Goal: Task Accomplishment & Management: Manage account settings

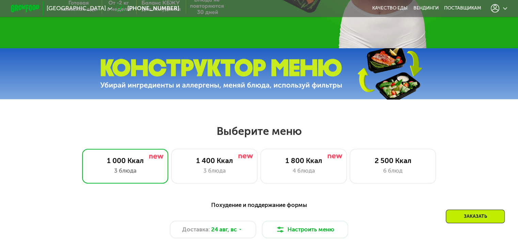
scroll to position [204, 0]
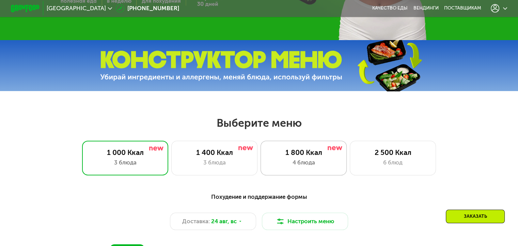
click at [306, 162] on div "4 блюда" at bounding box center [303, 163] width 71 height 9
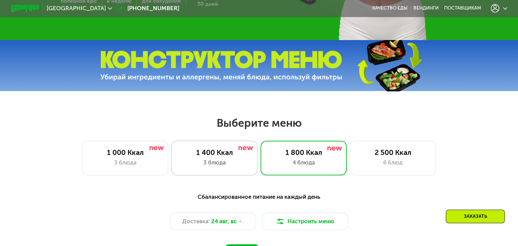
click at [223, 157] on div "1 400 Ккал" at bounding box center [214, 152] width 71 height 9
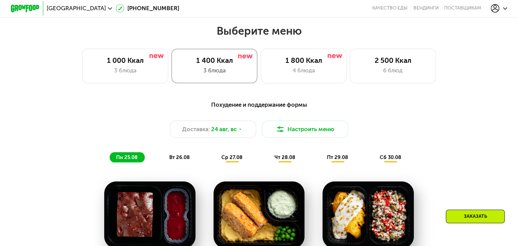
scroll to position [306, 0]
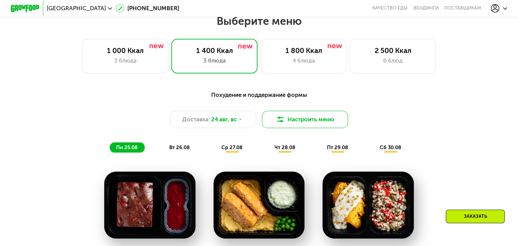
click at [286, 121] on button "Настроить меню" at bounding box center [305, 119] width 86 height 17
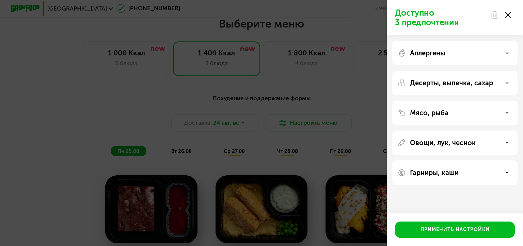
click at [337, 99] on div "Доступно 3 предпочтения Аллергены Десерты, выпечка, сахар Мясо, рыба Овощи, лук…" at bounding box center [261, 123] width 523 height 246
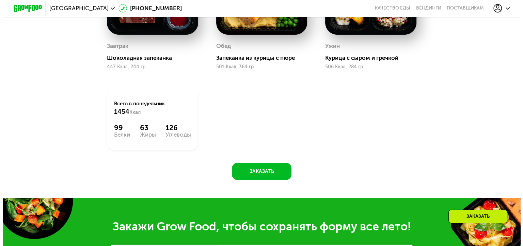
scroll to position [408, 0]
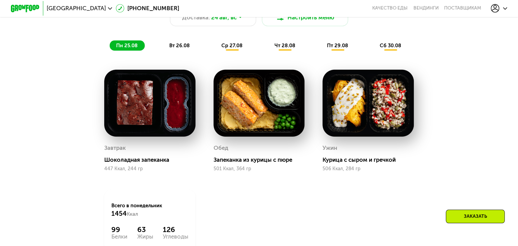
click at [177, 49] on span "вт 26.08" at bounding box center [179, 46] width 20 height 6
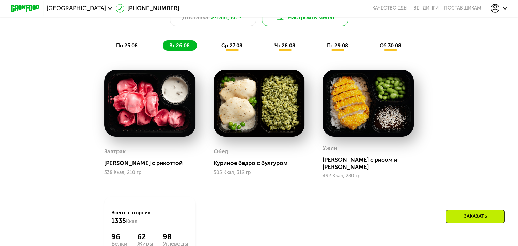
click at [300, 22] on button "Настроить меню" at bounding box center [305, 17] width 86 height 17
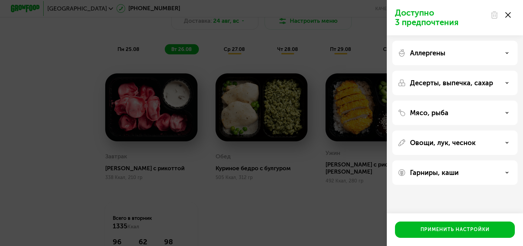
click at [504, 51] on div "Аллергены" at bounding box center [454, 53] width 114 height 8
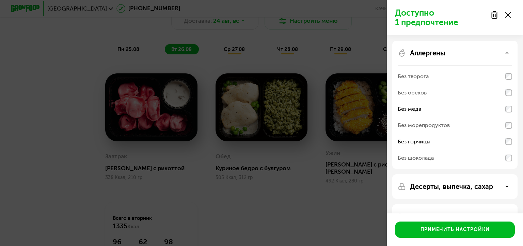
scroll to position [82, 0]
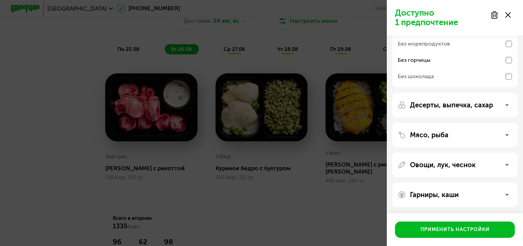
click at [506, 105] on use at bounding box center [507, 104] width 2 height 1
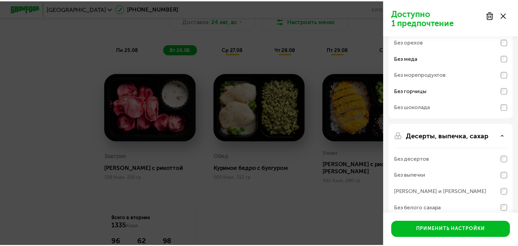
scroll to position [153, 0]
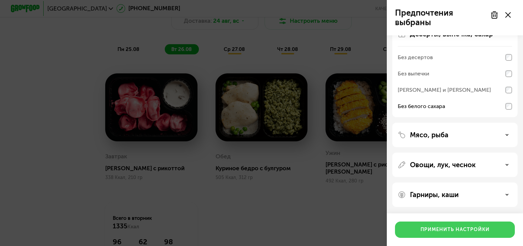
click at [460, 229] on div "Применить настройки" at bounding box center [454, 230] width 69 height 7
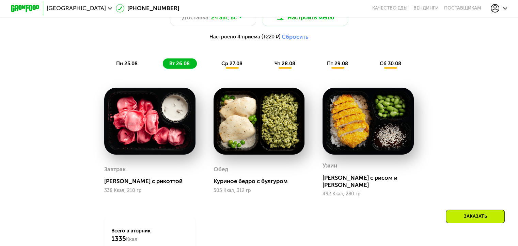
click at [127, 67] on span "пн 25.08" at bounding box center [126, 64] width 21 height 6
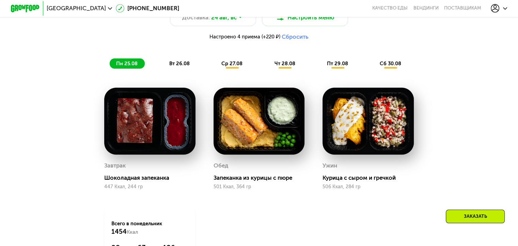
scroll to position [306, 0]
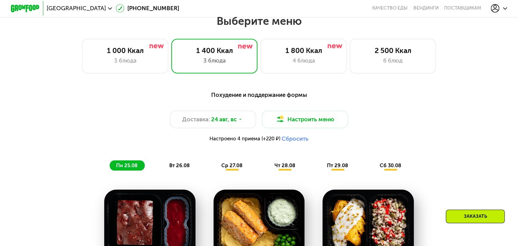
click at [180, 169] on span "вт 26.08" at bounding box center [179, 166] width 20 height 6
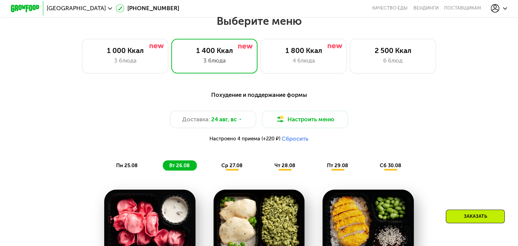
click at [292, 143] on button "Сбросить" at bounding box center [294, 138] width 27 height 7
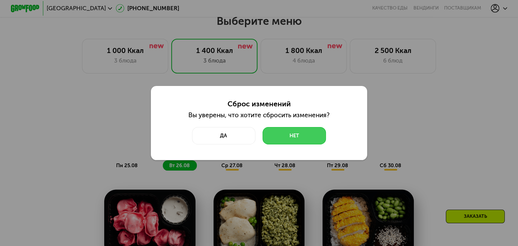
click at [308, 135] on button "Нет" at bounding box center [293, 135] width 63 height 17
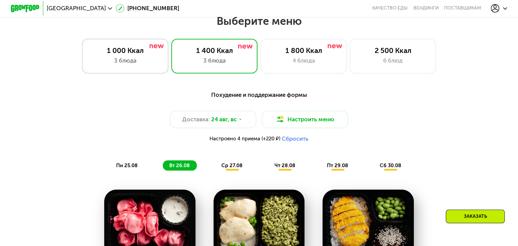
click at [125, 63] on div "3 блюда" at bounding box center [125, 60] width 71 height 9
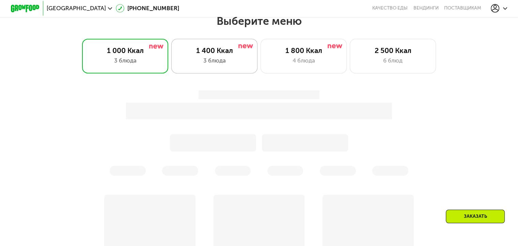
click at [260, 59] on div "1 400 Ккал 3 блюда" at bounding box center [303, 56] width 86 height 34
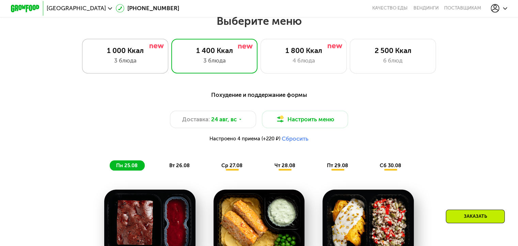
click at [126, 55] on div "1 000 Ккал" at bounding box center [125, 50] width 71 height 9
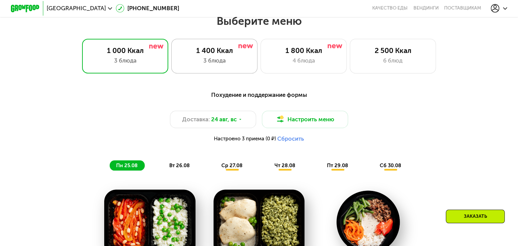
click at [200, 59] on div "3 блюда" at bounding box center [214, 60] width 71 height 9
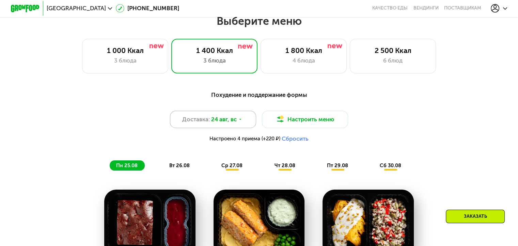
click at [241, 122] on icon at bounding box center [240, 119] width 4 height 4
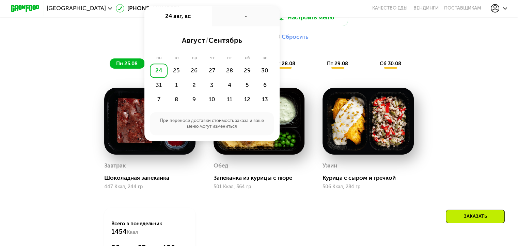
scroll to position [510, 0]
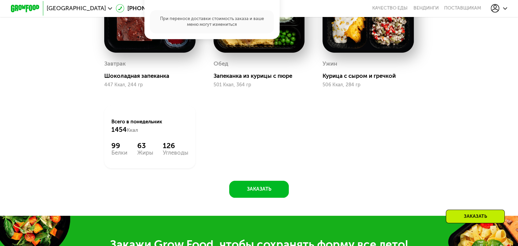
click at [437, 145] on div "Похудение и поддержание формы Доставка: 24 авг, вс 24 авг, вс - август / сентяб…" at bounding box center [258, 40] width 443 height 316
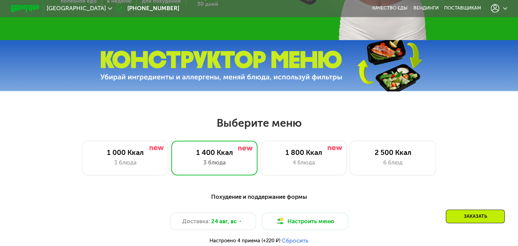
scroll to position [0, 0]
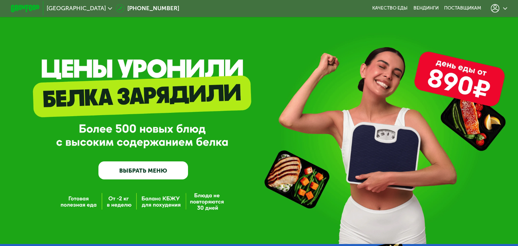
click at [147, 172] on link "ВЫБРАТЬ МЕНЮ" at bounding box center [143, 171] width 90 height 18
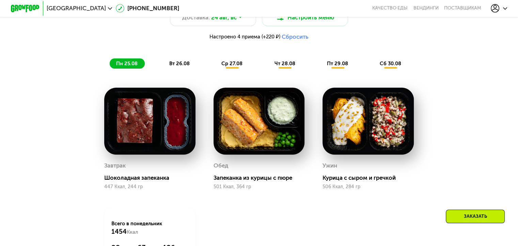
scroll to position [306, 0]
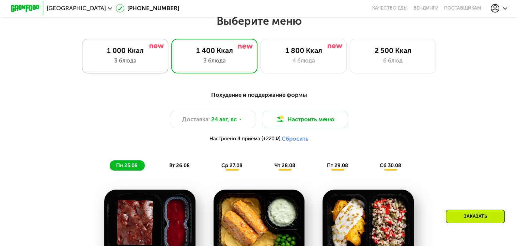
click at [124, 60] on div "3 блюда" at bounding box center [125, 60] width 71 height 9
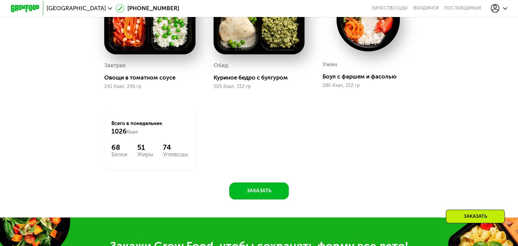
scroll to position [510, 0]
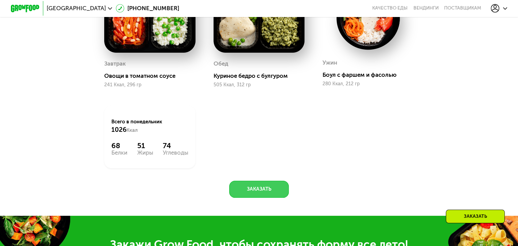
click at [262, 195] on button "Заказать" at bounding box center [259, 189] width 60 height 17
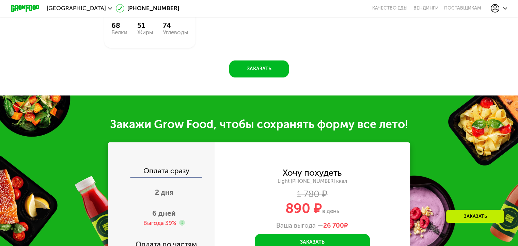
scroll to position [733, 0]
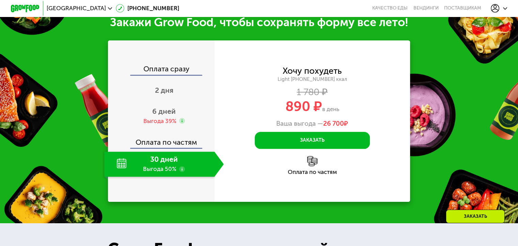
click at [162, 168] on div "30 дней Выгода 50%" at bounding box center [159, 164] width 110 height 25
click at [161, 116] on span "6 дней" at bounding box center [163, 111] width 23 height 9
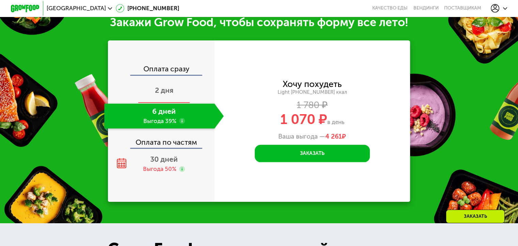
click at [165, 95] on span "2 дня" at bounding box center [164, 90] width 18 height 9
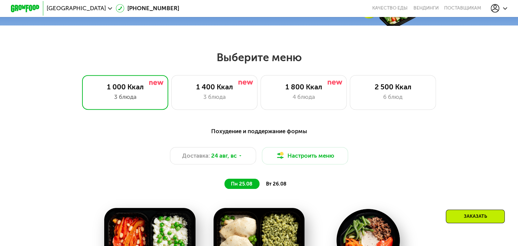
scroll to position [372, 0]
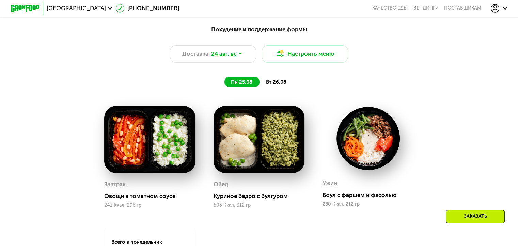
click at [275, 85] on span "вт 26.08" at bounding box center [276, 82] width 20 height 6
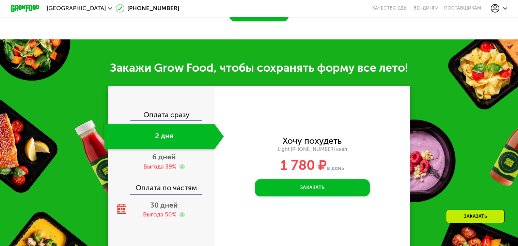
scroll to position [678, 0]
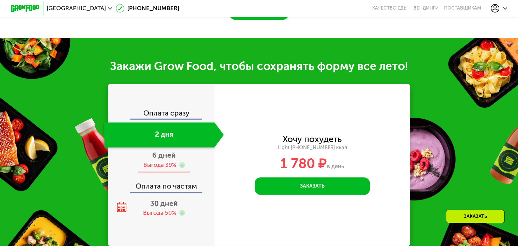
click at [161, 156] on span "6 дней" at bounding box center [163, 155] width 23 height 9
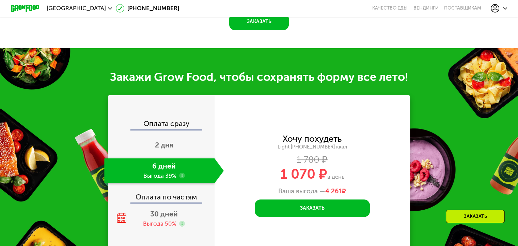
scroll to position [696, 0]
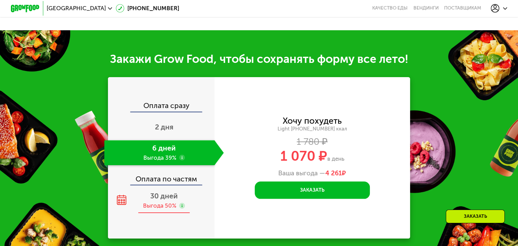
click at [162, 209] on div "30 дней Выгода 50%" at bounding box center [163, 201] width 119 height 25
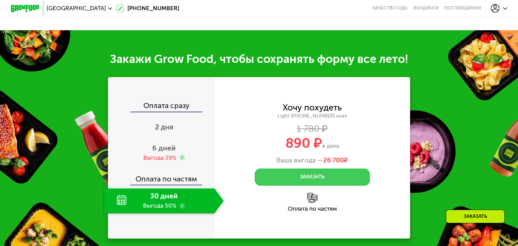
click at [314, 182] on button "Заказать" at bounding box center [312, 177] width 115 height 17
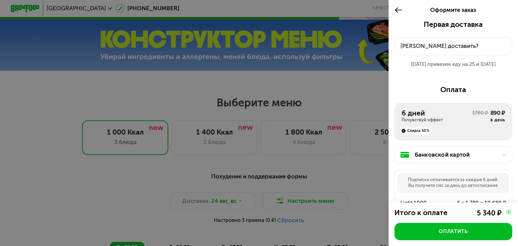
scroll to position [186, 0]
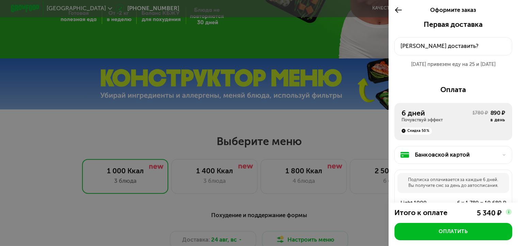
click at [396, 10] on icon at bounding box center [398, 10] width 8 height 9
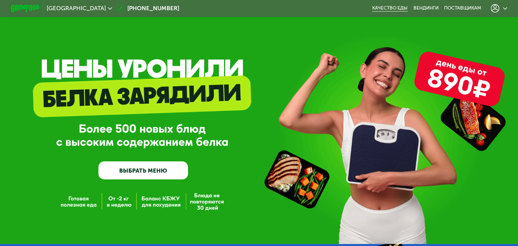
click at [387, 7] on link "Качество еды" at bounding box center [389, 8] width 35 height 6
click at [505, 8] on use at bounding box center [505, 8] width 4 height 2
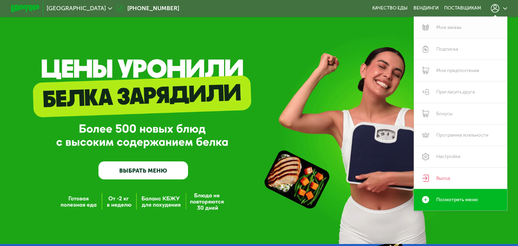
click at [448, 28] on link "Мои заказы" at bounding box center [460, 27] width 94 height 21
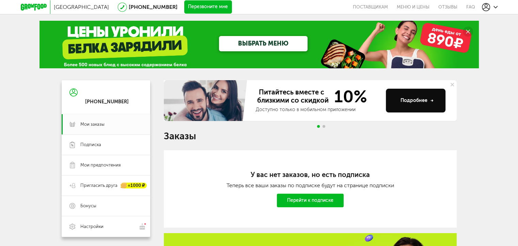
click at [315, 201] on link "Перейти к подписке" at bounding box center [310, 201] width 67 height 14
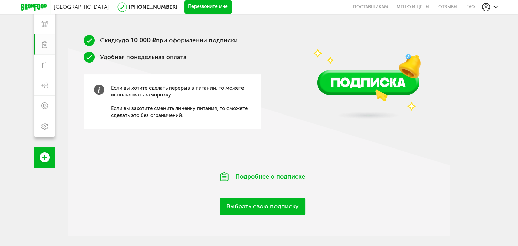
scroll to position [102, 0]
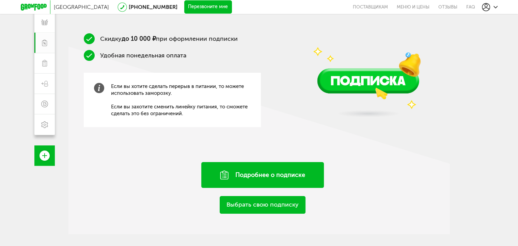
click at [271, 176] on div "Подробнее о подписке" at bounding box center [262, 175] width 123 height 26
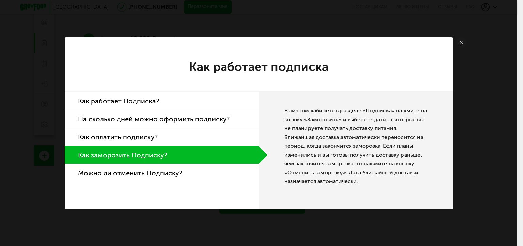
click at [130, 103] on li "Как работает Подписка?" at bounding box center [162, 101] width 194 height 18
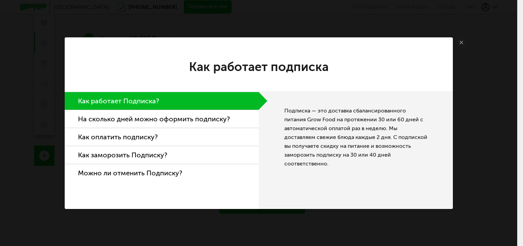
click at [157, 119] on li "На сколько дней можно оформить подписку?" at bounding box center [162, 119] width 194 height 18
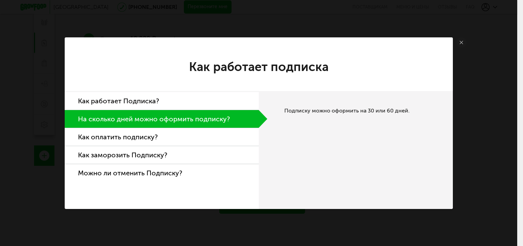
click at [106, 137] on li "Как оплатить подписку?" at bounding box center [162, 137] width 194 height 18
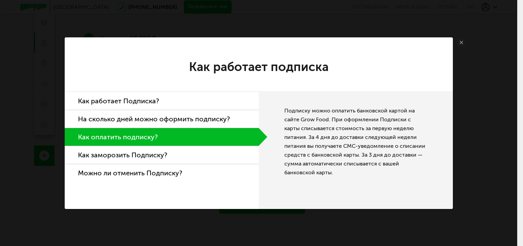
click at [460, 44] on icon at bounding box center [460, 42] width 3 height 3
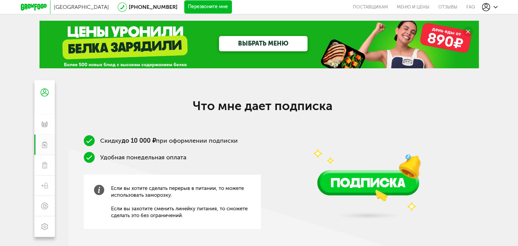
click at [262, 43] on link "ВЫБРАТЬ МЕНЮ" at bounding box center [263, 43] width 88 height 15
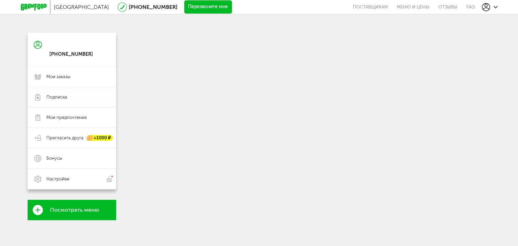
click at [55, 95] on div "**********" at bounding box center [259, 156] width 408 height 246
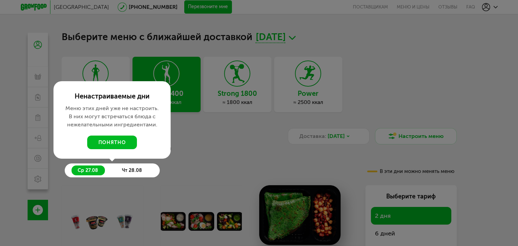
click at [173, 170] on div at bounding box center [259, 123] width 518 height 246
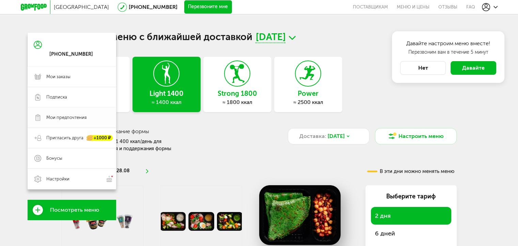
click at [63, 118] on span "Мои предпочтения" at bounding box center [66, 118] width 40 height 6
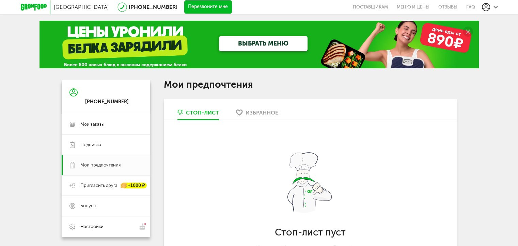
scroll to position [102, 0]
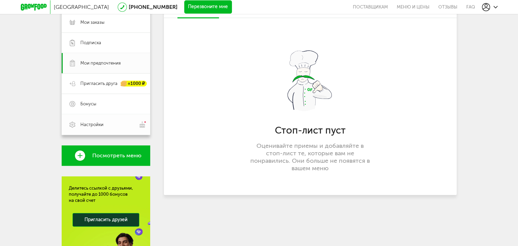
click at [87, 124] on span "Настройки" at bounding box center [91, 125] width 23 height 6
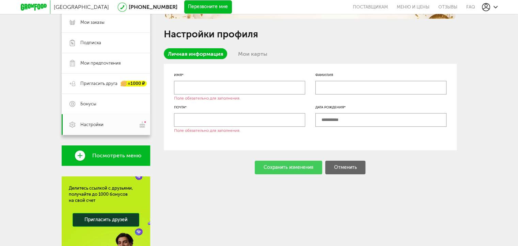
click at [194, 92] on input "text" at bounding box center [239, 88] width 131 height 14
type input "*"
type input "********"
click at [188, 119] on input "text" at bounding box center [239, 120] width 131 height 14
type input "**********"
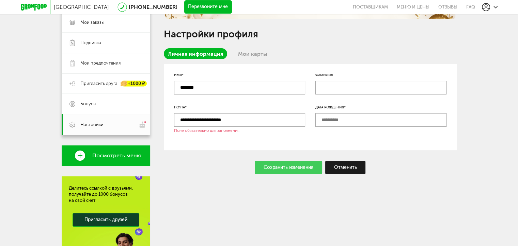
type input "**********"
click at [351, 120] on input "text" at bounding box center [380, 120] width 131 height 14
type input "**********"
click at [296, 169] on div "Сохранить изменения" at bounding box center [288, 168] width 67 height 14
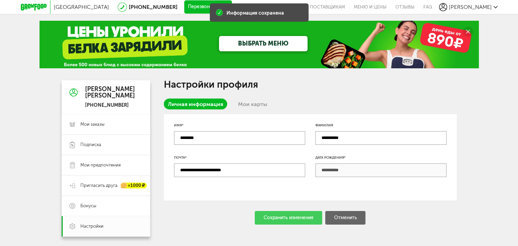
click at [252, 103] on link "Мои карты" at bounding box center [252, 104] width 37 height 11
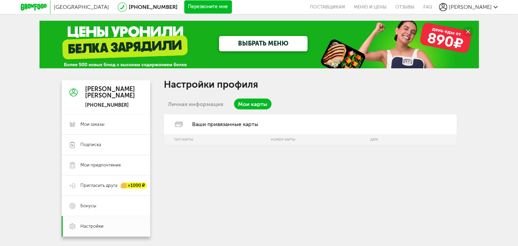
click at [231, 127] on div "Ваши привязанные карты" at bounding box center [310, 124] width 293 height 20
click at [96, 206] on span "Бонусы" at bounding box center [111, 206] width 62 height 6
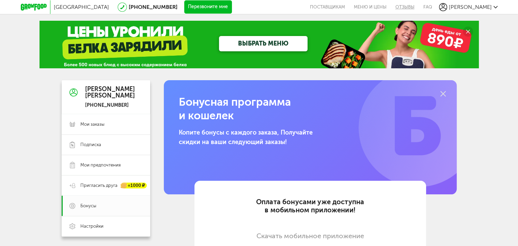
click at [419, 9] on link "Отзывы" at bounding box center [405, 7] width 28 height 14
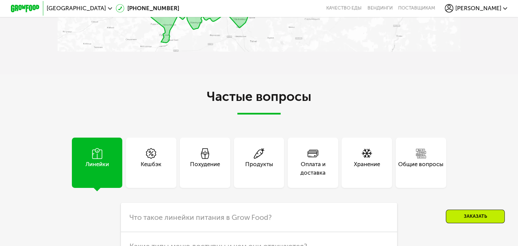
scroll to position [1609, 0]
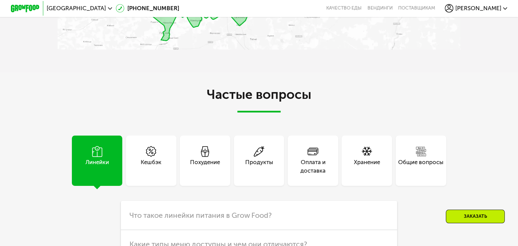
click at [201, 170] on div "Похудение" at bounding box center [205, 166] width 30 height 17
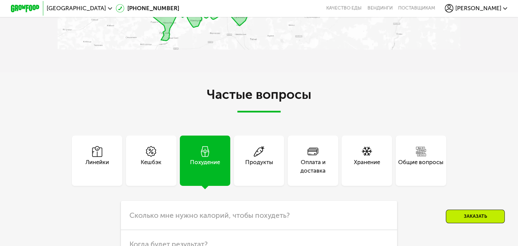
scroll to position [1711, 0]
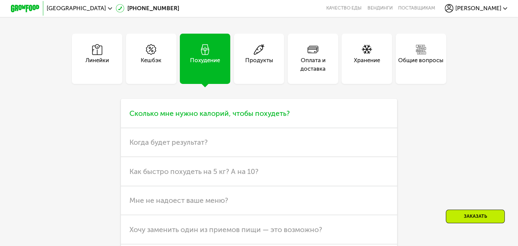
click at [220, 118] on span "Сколько мне нужно калорий, чтобы похудеть?" at bounding box center [209, 113] width 160 height 9
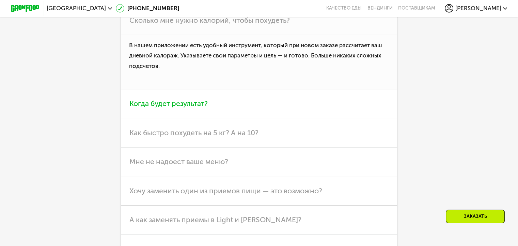
scroll to position [1813, 0]
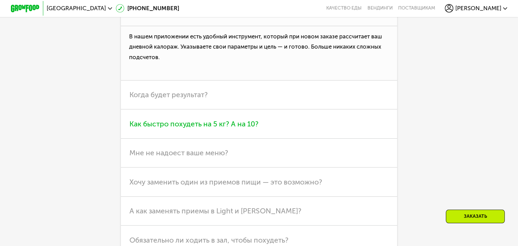
click at [224, 128] on span "Как быстро похудеть на 5 кг? А на 10?" at bounding box center [193, 124] width 129 height 9
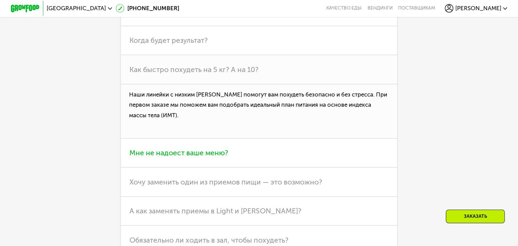
click at [195, 157] on span "Мне не надоест ваше меню?" at bounding box center [178, 153] width 99 height 9
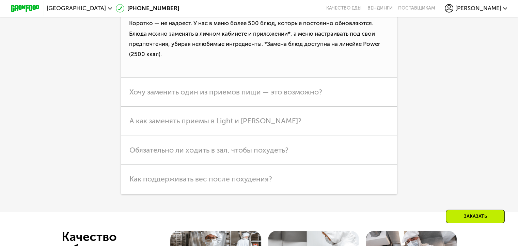
scroll to position [1915, 0]
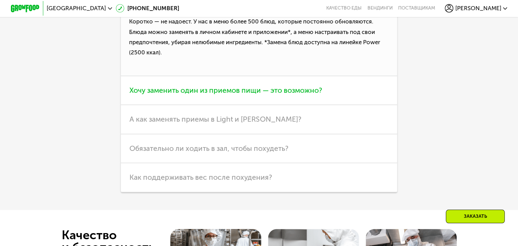
click at [228, 95] on span "Хочу заменить один из приемов пищи — это возможно?" at bounding box center [225, 90] width 193 height 9
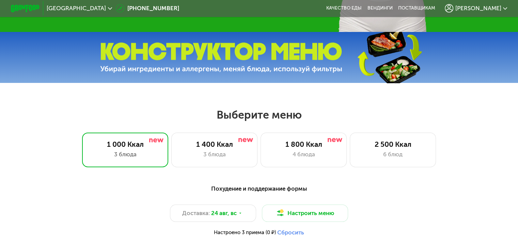
scroll to position [0, 0]
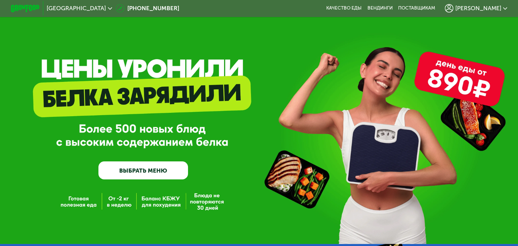
click at [504, 6] on div "[PERSON_NAME]" at bounding box center [475, 8] width 63 height 9
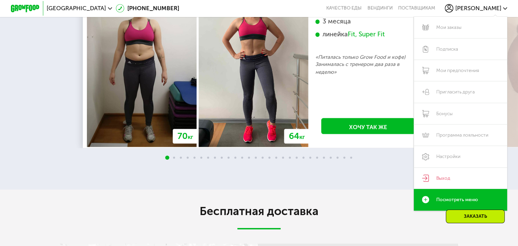
scroll to position [1225, 0]
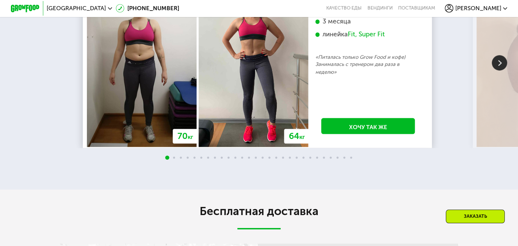
click at [497, 70] on img at bounding box center [498, 62] width 15 height 15
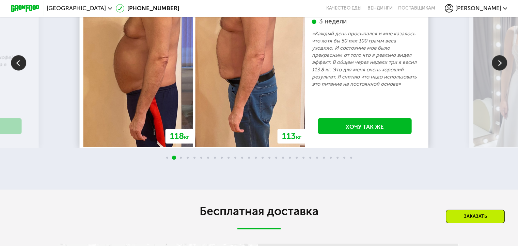
click at [500, 70] on img at bounding box center [498, 62] width 15 height 15
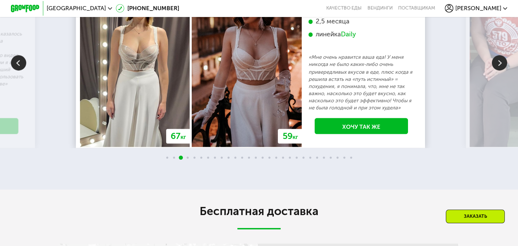
click at [500, 70] on img at bounding box center [498, 62] width 15 height 15
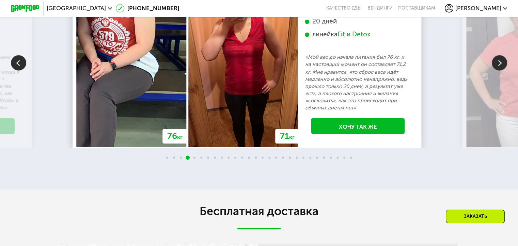
click at [500, 70] on img at bounding box center [498, 62] width 15 height 15
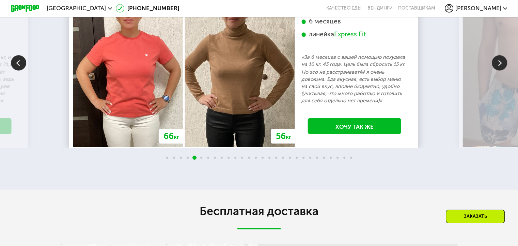
click at [500, 70] on img at bounding box center [498, 62] width 15 height 15
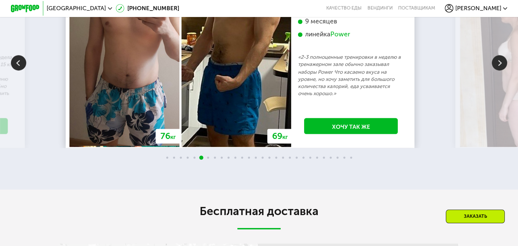
click at [500, 70] on img at bounding box center [498, 62] width 15 height 15
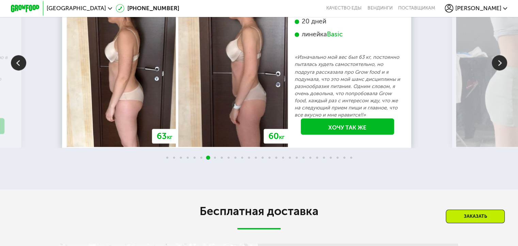
click at [500, 70] on img at bounding box center [498, 62] width 15 height 15
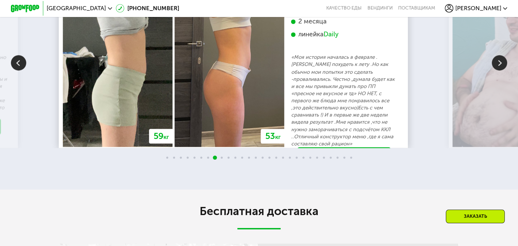
click at [500, 70] on img at bounding box center [498, 62] width 15 height 15
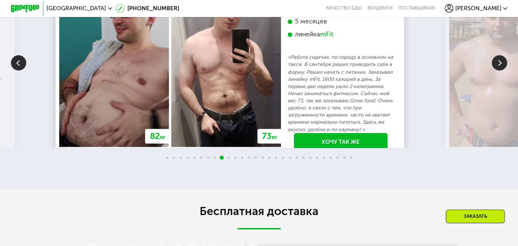
click at [500, 70] on img at bounding box center [498, 62] width 15 height 15
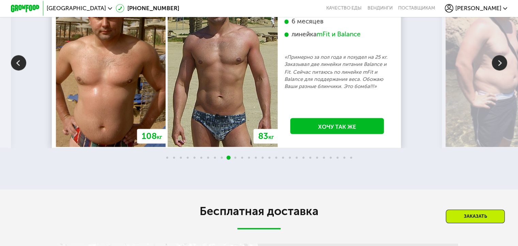
click at [500, 70] on img at bounding box center [498, 62] width 15 height 15
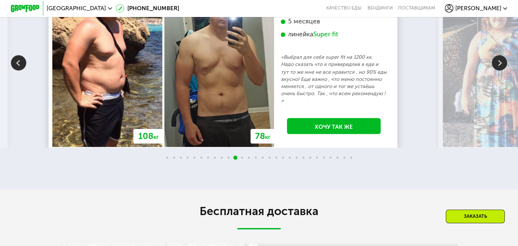
click at [500, 70] on img at bounding box center [498, 62] width 15 height 15
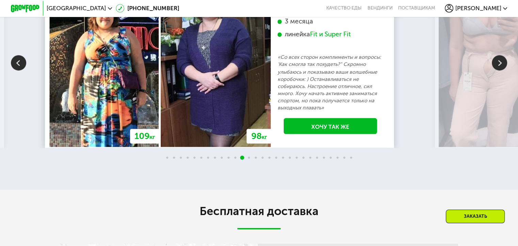
click at [500, 70] on img at bounding box center [498, 62] width 15 height 15
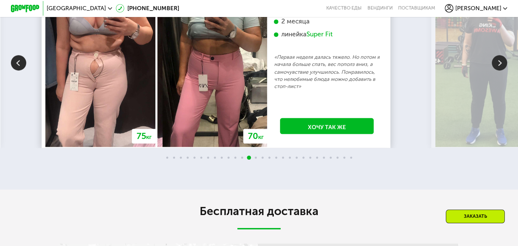
click at [500, 70] on img at bounding box center [498, 62] width 15 height 15
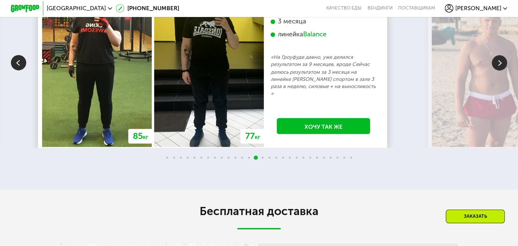
click at [500, 70] on img at bounding box center [498, 62] width 15 height 15
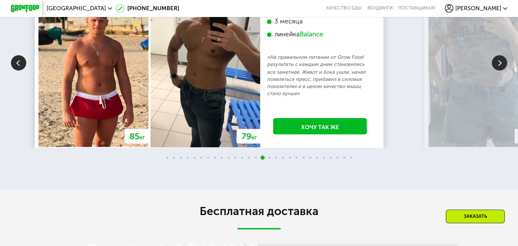
click at [500, 70] on img at bounding box center [498, 62] width 15 height 15
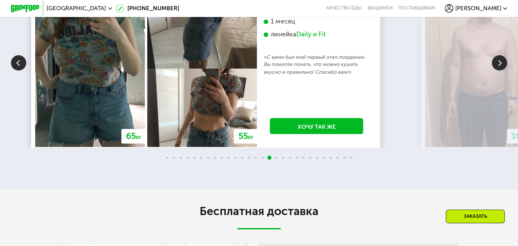
click at [500, 70] on img at bounding box center [498, 62] width 15 height 15
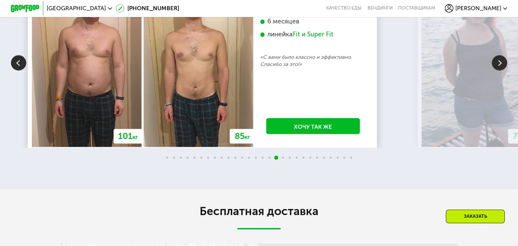
click at [500, 70] on img at bounding box center [498, 62] width 15 height 15
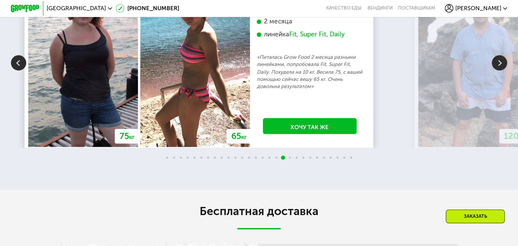
click at [500, 70] on img at bounding box center [498, 62] width 15 height 15
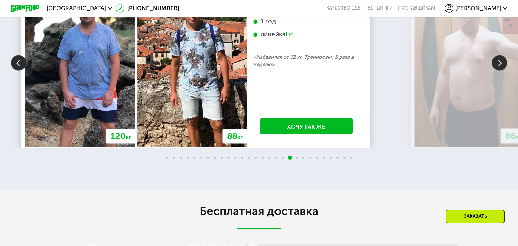
click at [500, 70] on img at bounding box center [498, 62] width 15 height 15
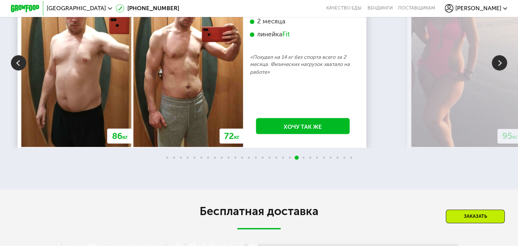
click at [500, 70] on img at bounding box center [498, 62] width 15 height 15
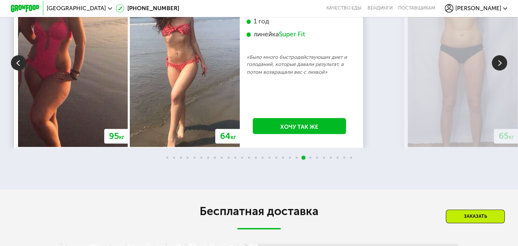
click at [500, 70] on img at bounding box center [498, 62] width 15 height 15
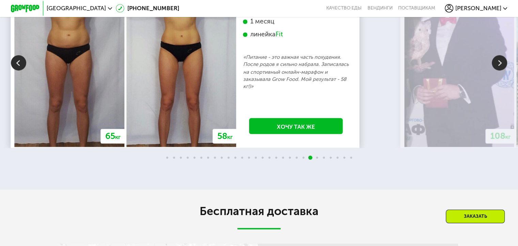
click at [500, 70] on img at bounding box center [498, 62] width 15 height 15
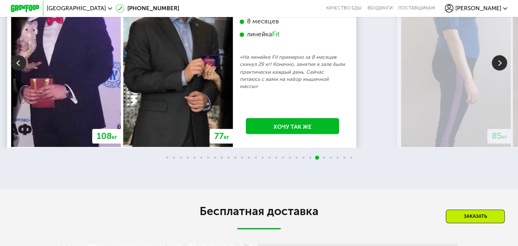
click at [500, 70] on img at bounding box center [498, 62] width 15 height 15
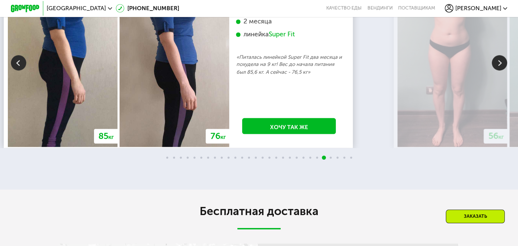
click at [500, 70] on img at bounding box center [498, 62] width 15 height 15
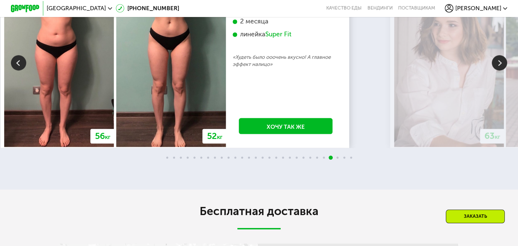
click at [500, 70] on img at bounding box center [498, 62] width 15 height 15
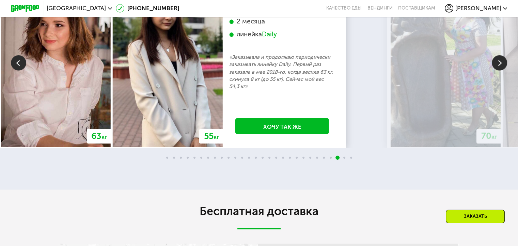
click at [108, 10] on icon at bounding box center [110, 8] width 4 height 4
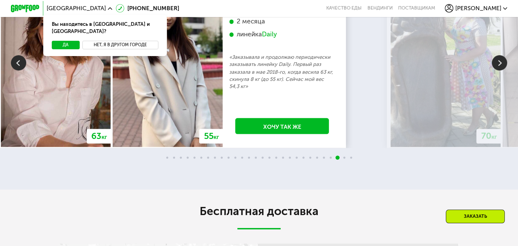
click at [122, 41] on button "Нет, я в другом городе" at bounding box center [120, 45] width 76 height 9
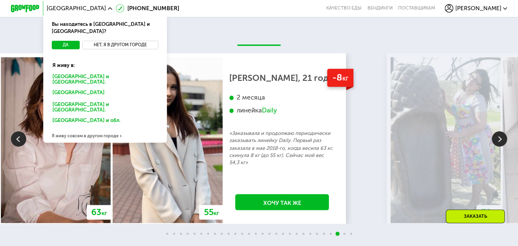
scroll to position [1123, 0]
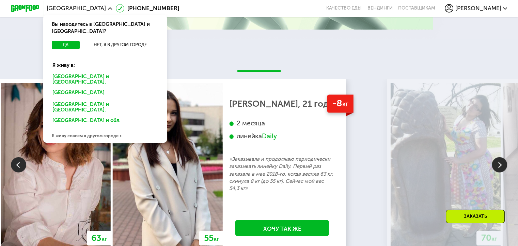
click at [57, 100] on div "Казани" at bounding box center [104, 107] width 115 height 15
